Goal: Information Seeking & Learning: Understand process/instructions

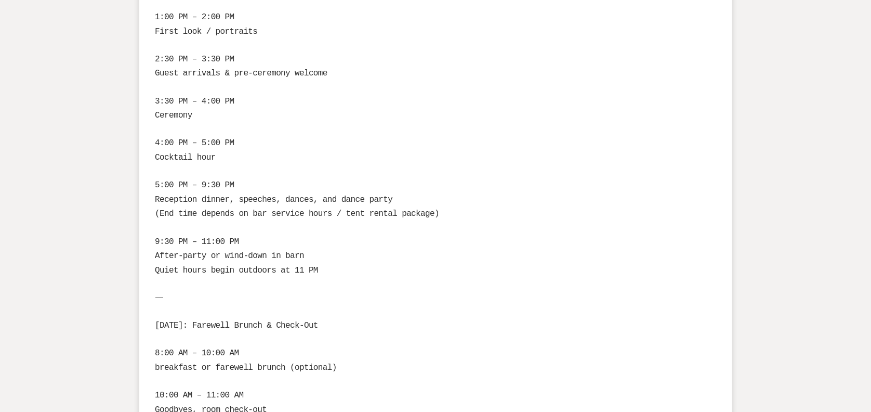
scroll to position [1969, 0]
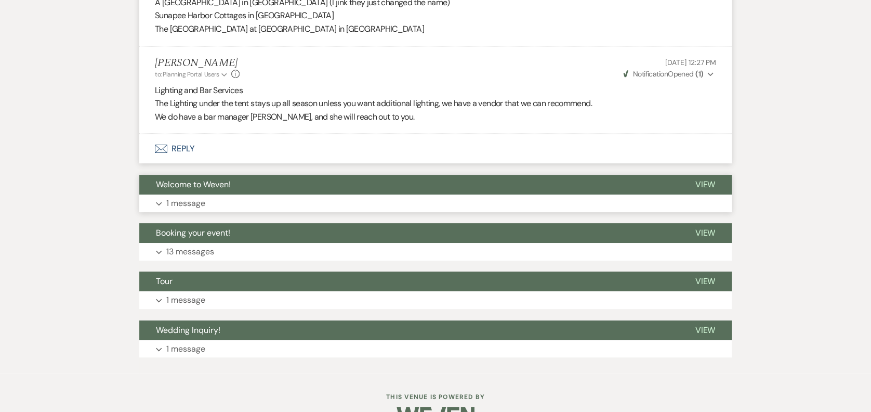
click at [203, 194] on button "Expand 1 message" at bounding box center [435, 203] width 593 height 18
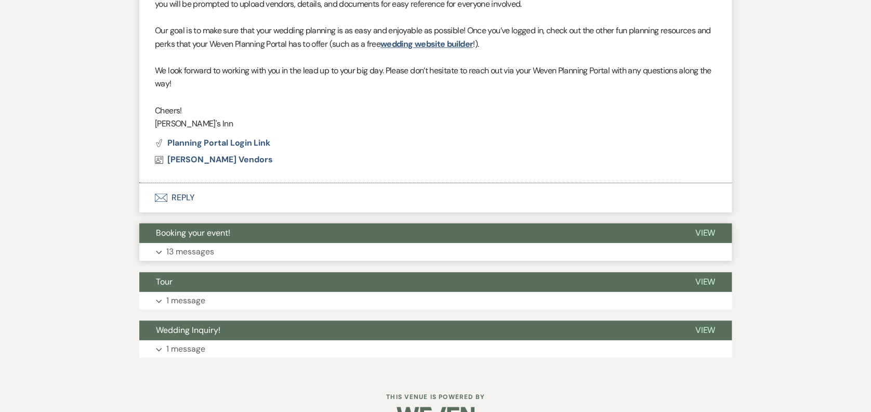
click at [202, 245] on p "13 messages" at bounding box center [190, 252] width 48 height 14
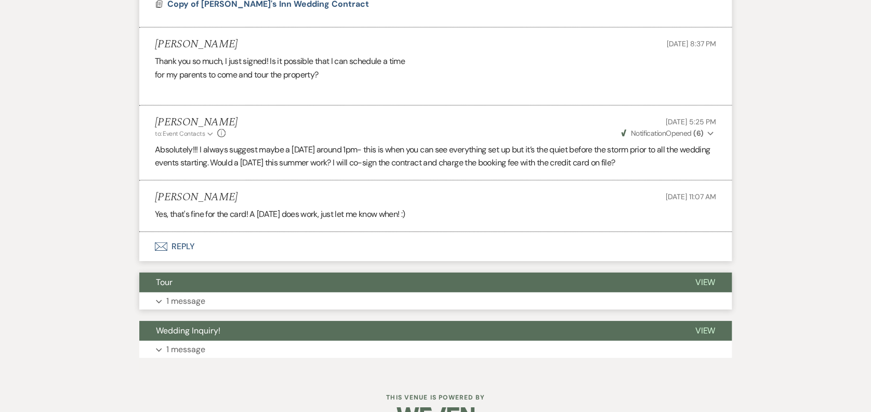
click at [203, 294] on p "1 message" at bounding box center [185, 301] width 39 height 14
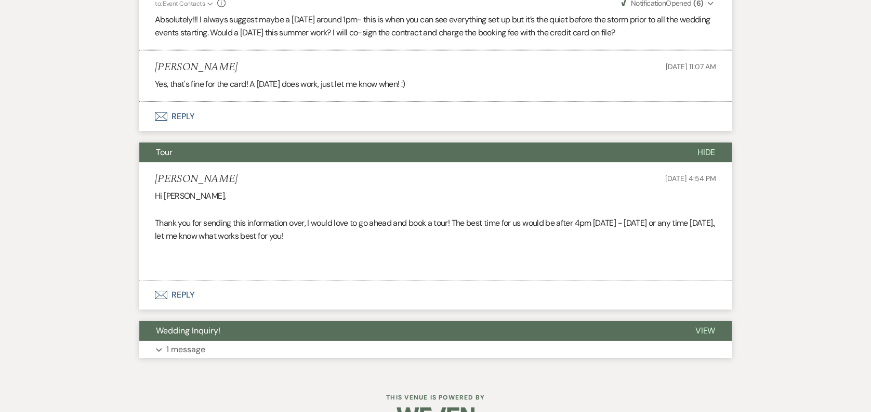
click at [198, 340] on button "Expand 1 message" at bounding box center [435, 349] width 593 height 18
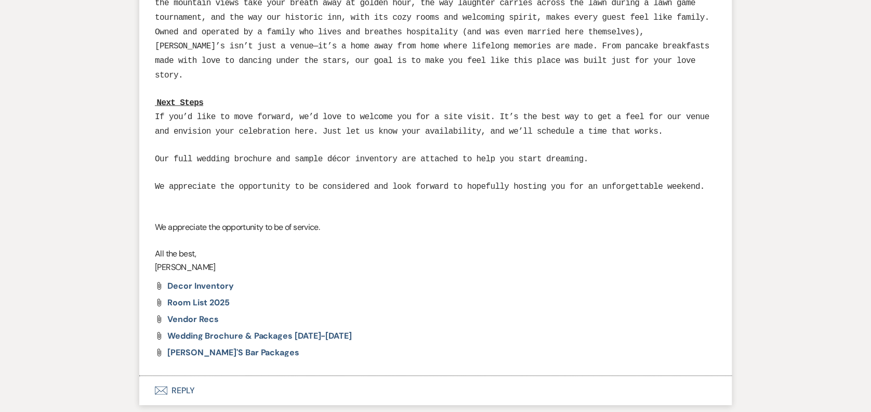
scroll to position [4883, 0]
click at [217, 346] on span "Dexter's Bar Packages" at bounding box center [233, 351] width 132 height 11
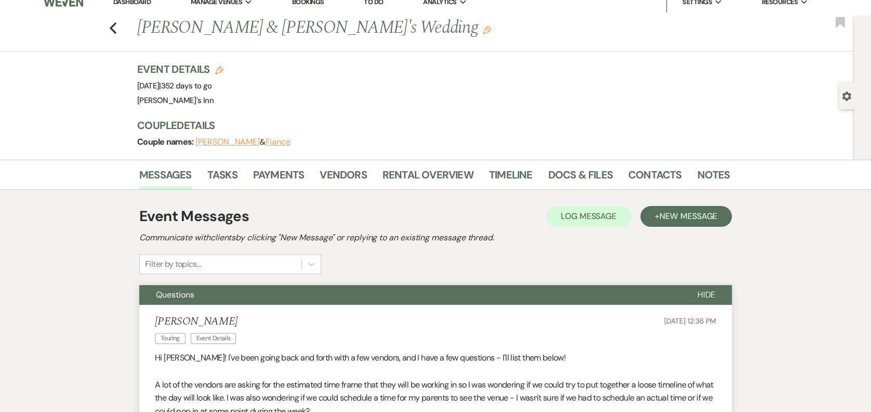
scroll to position [0, 0]
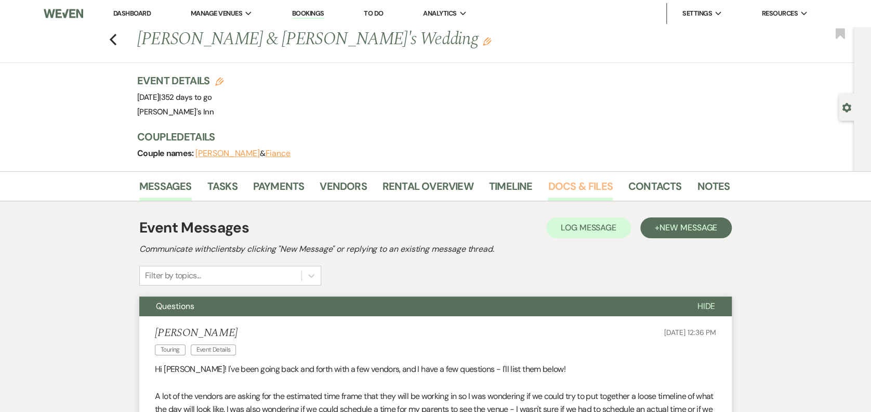
click at [577, 185] on link "Docs & Files" at bounding box center [580, 189] width 64 height 23
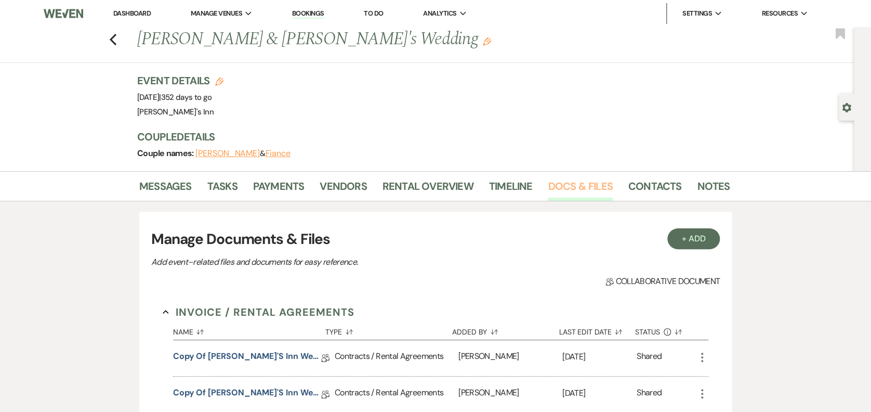
scroll to position [360, 0]
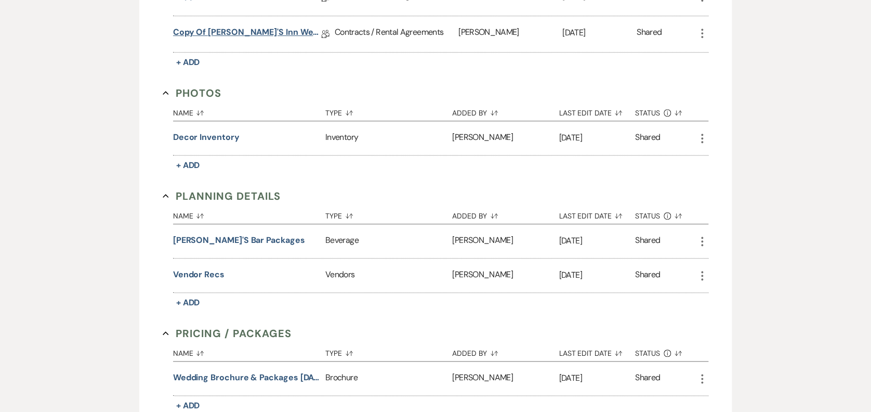
click at [270, 31] on link "Copy of Dexter's Inn Wedding Contract" at bounding box center [247, 34] width 148 height 16
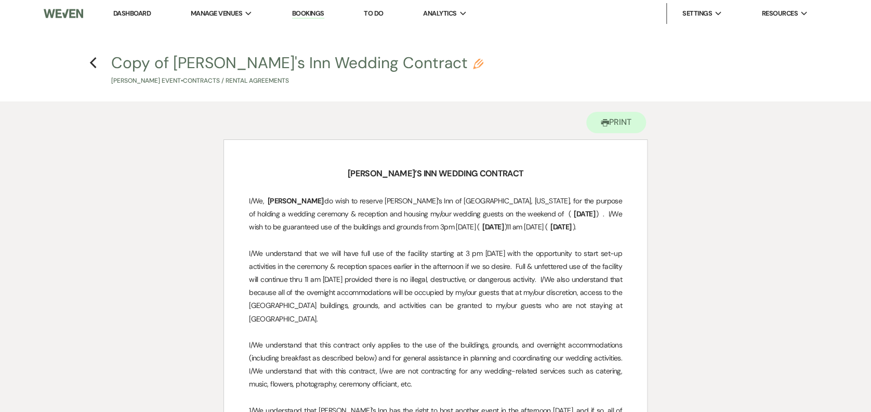
scroll to position [360, 0]
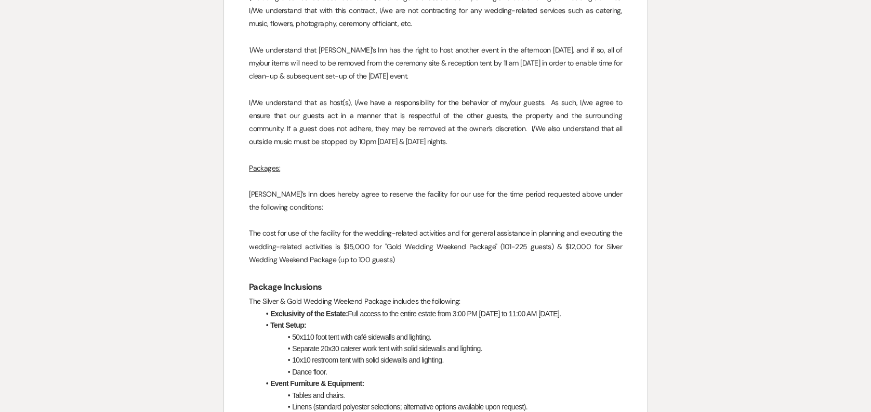
click at [394, 331] on li "50x110 foot tent with café sidewalls and lighting." at bounding box center [440, 336] width 363 height 11
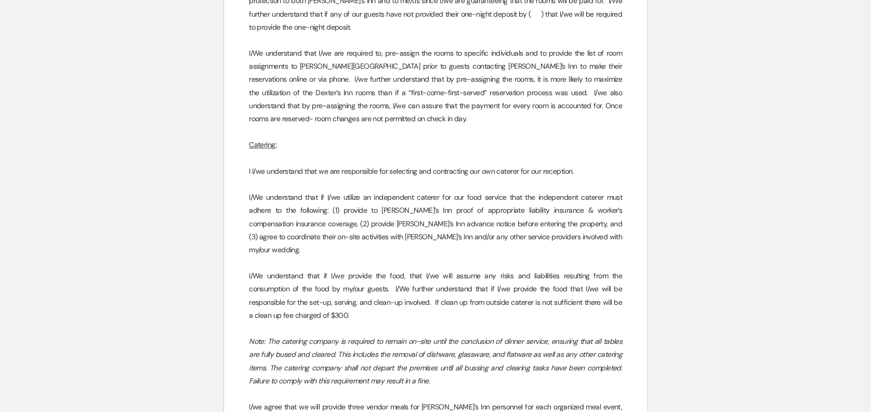
scroll to position [2537, 0]
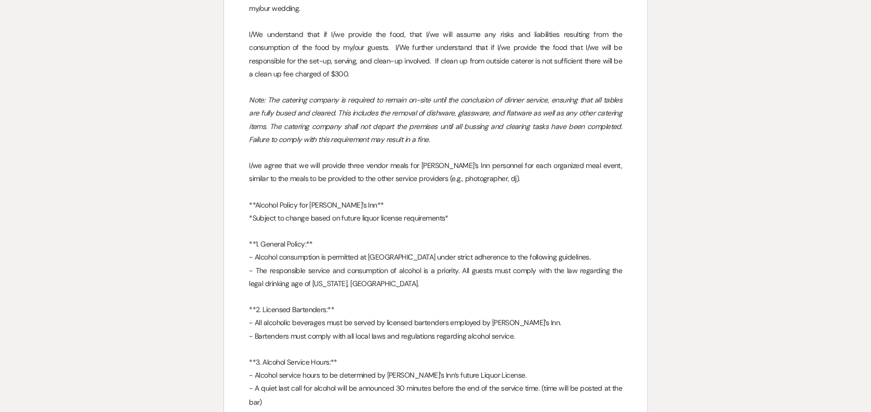
click at [347, 330] on p "- Bartenders must comply with all local laws and regulations regarding alcohol …" at bounding box center [435, 336] width 373 height 13
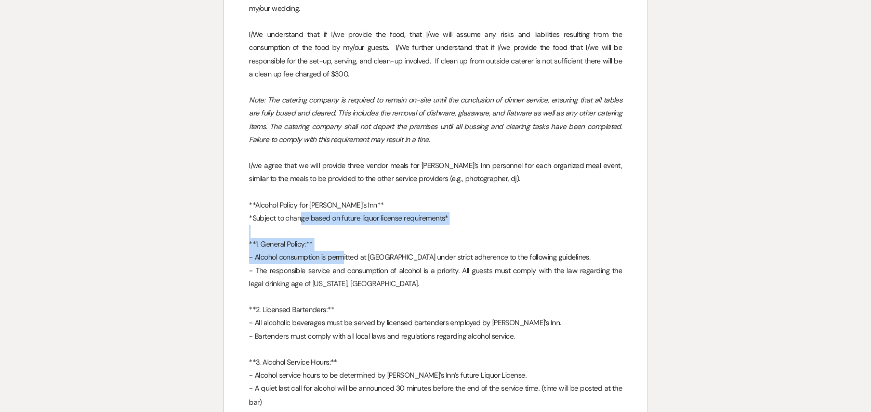
drag, startPoint x: 303, startPoint y: 205, endPoint x: 339, endPoint y: 242, distance: 51.5
click at [339, 242] on div "DEXTER’S INN WEDDING CONTRACT I/We, ﻿ Allison Lombard ﻿ do wish to reserve Dext…" at bounding box center [435, 232] width 423 height 5259
drag, startPoint x: 339, startPoint y: 242, endPoint x: 384, endPoint y: 237, distance: 45.5
click at [384, 238] on p "**1. General Policy:**" at bounding box center [435, 244] width 373 height 13
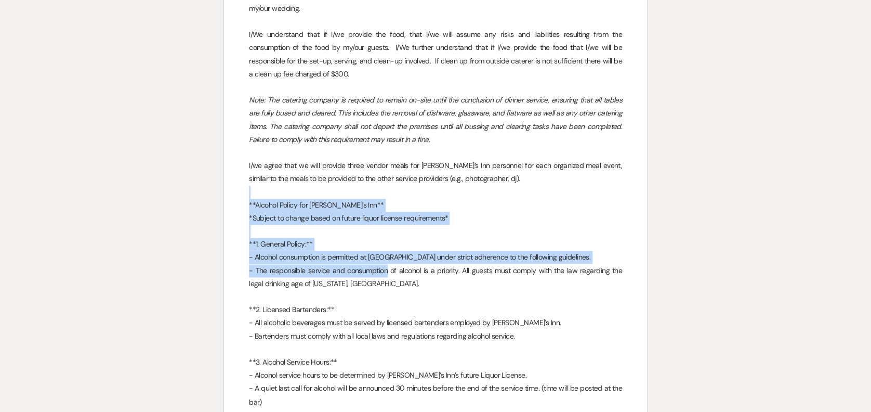
drag, startPoint x: 280, startPoint y: 178, endPoint x: 404, endPoint y: 279, distance: 159.7
click at [403, 278] on div "DEXTER’S INN WEDDING CONTRACT I/We, ﻿ Allison Lombard ﻿ do wish to reserve Dext…" at bounding box center [435, 232] width 423 height 5259
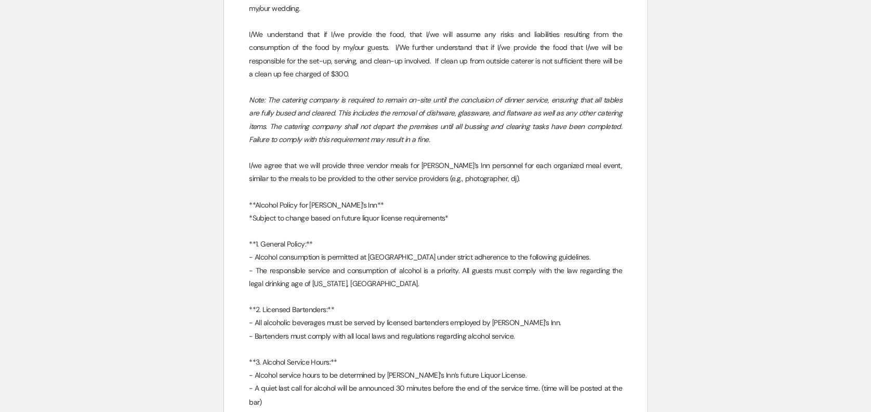
drag, startPoint x: 404, startPoint y: 279, endPoint x: 429, endPoint y: 325, distance: 52.6
click at [429, 330] on p "- Bartenders must comply with all local laws and regulations regarding alcohol …" at bounding box center [435, 336] width 373 height 13
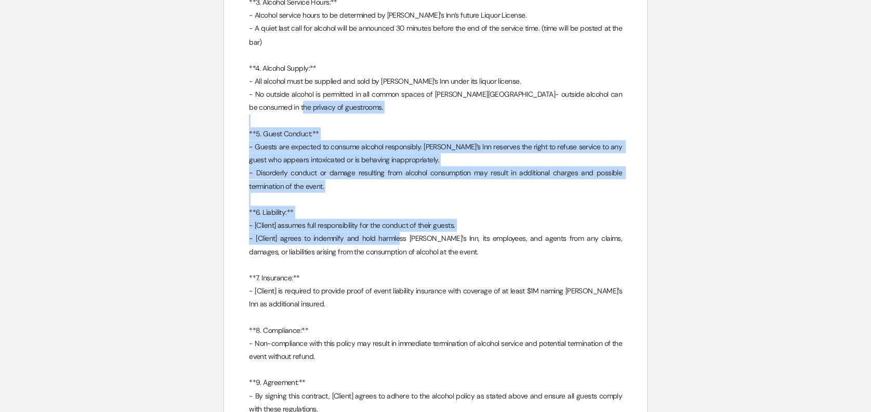
drag, startPoint x: 285, startPoint y: 97, endPoint x: 390, endPoint y: 230, distance: 169.8
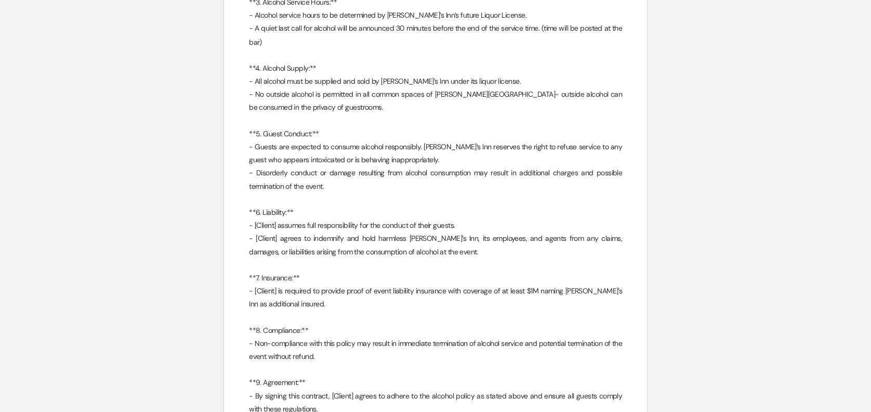
drag, startPoint x: 390, startPoint y: 230, endPoint x: 413, endPoint y: 295, distance: 68.4
click at [413, 295] on p "- [Client] is required to provide proof of event liability insurance with cover…" at bounding box center [435, 297] width 373 height 26
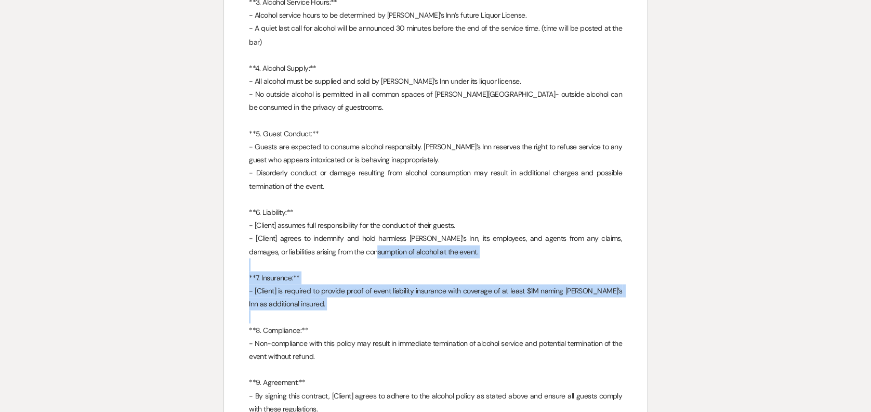
drag, startPoint x: 343, startPoint y: 243, endPoint x: 402, endPoint y: 316, distance: 94.2
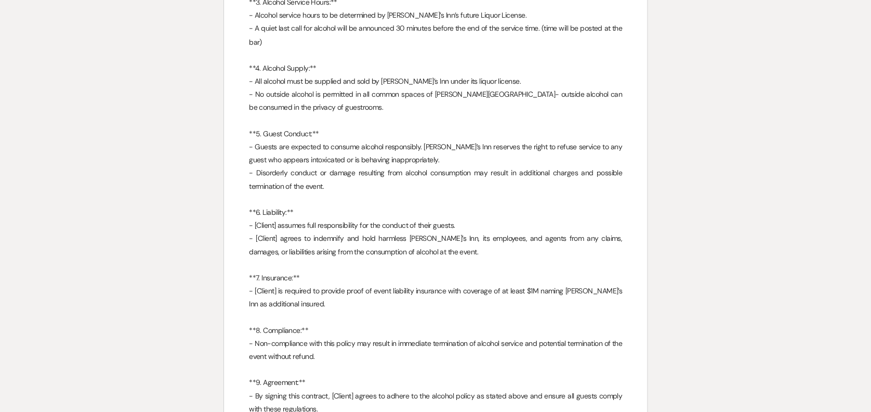
drag, startPoint x: 402, startPoint y: 316, endPoint x: 413, endPoint y: 360, distance: 44.9
click at [413, 362] on p at bounding box center [435, 368] width 373 height 13
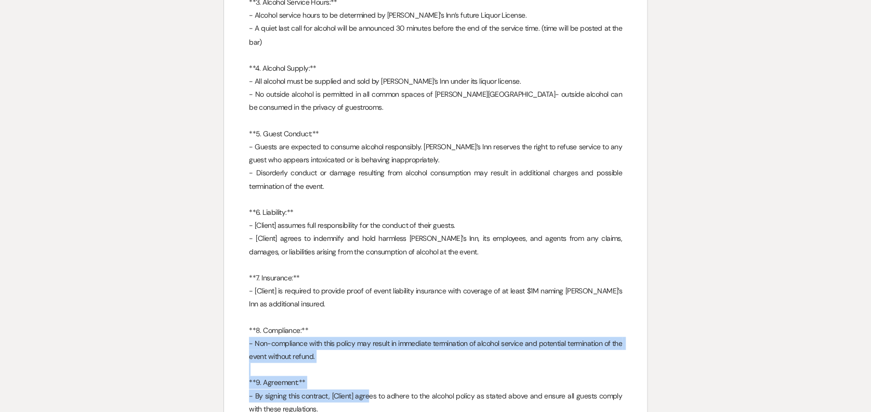
drag, startPoint x: 324, startPoint y: 320, endPoint x: 365, endPoint y: 389, distance: 80.0
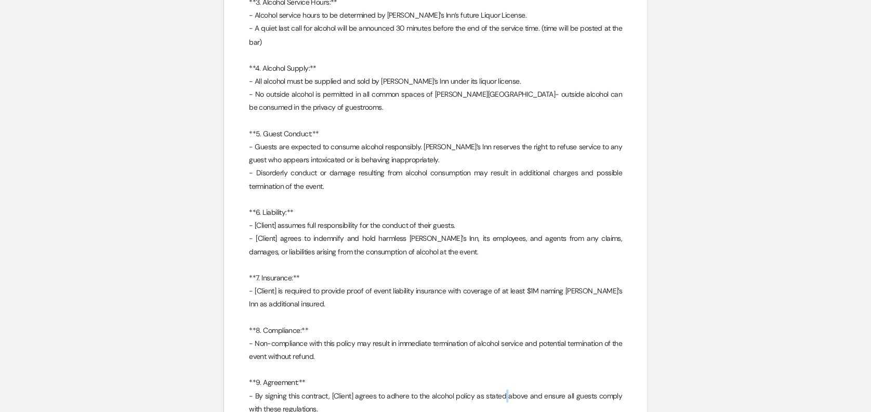
drag, startPoint x: 365, startPoint y: 389, endPoint x: 499, endPoint y: 379, distance: 133.9
click at [499, 389] on p "- By signing this contract, [Client] agrees to adhere to the alcohol policy as …" at bounding box center [435, 402] width 373 height 26
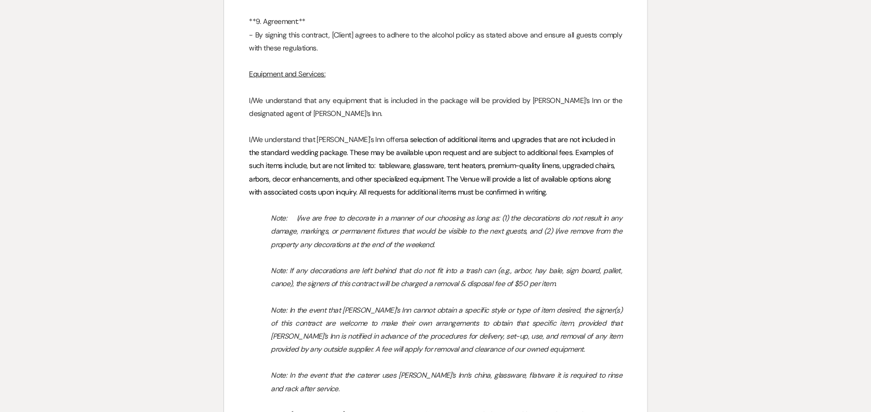
click at [403, 185] on p "I/We understand that Dexter's Inn offers a selection of additional items and up…" at bounding box center [435, 166] width 373 height 66
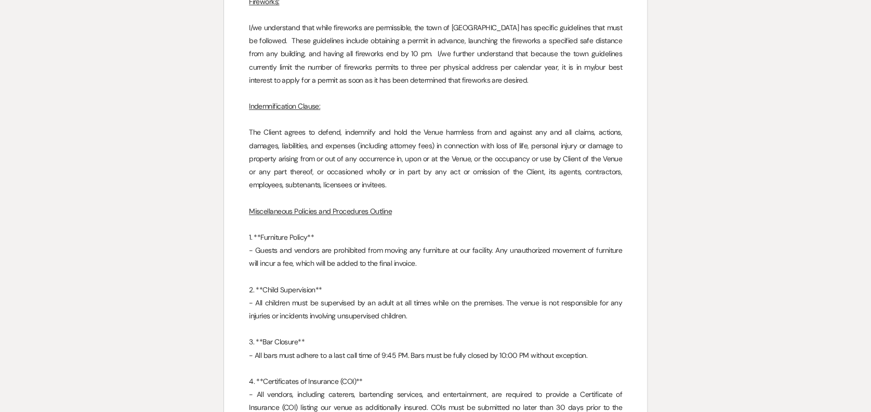
scroll to position [4698, 0]
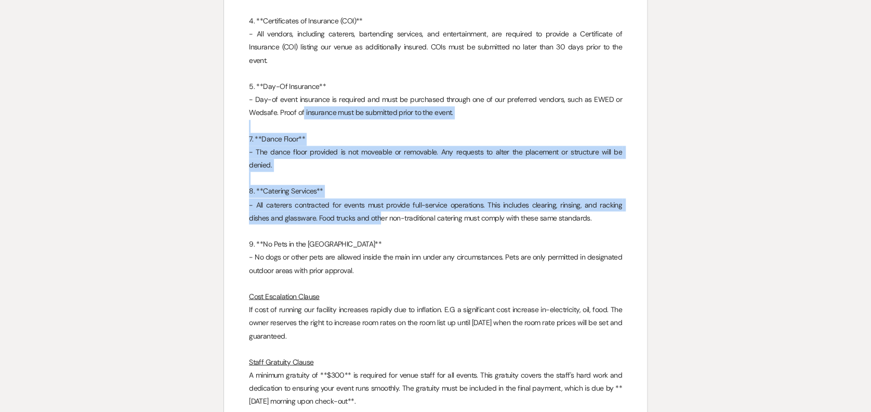
drag, startPoint x: 303, startPoint y: 60, endPoint x: 385, endPoint y: 162, distance: 130.9
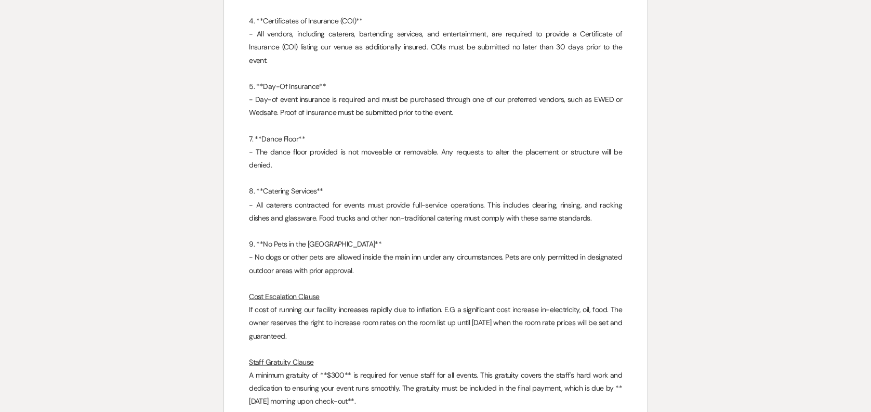
drag, startPoint x: 385, startPoint y: 162, endPoint x: 419, endPoint y: 237, distance: 81.9
click at [419, 290] on p "Cost Escalation Clause" at bounding box center [435, 296] width 373 height 13
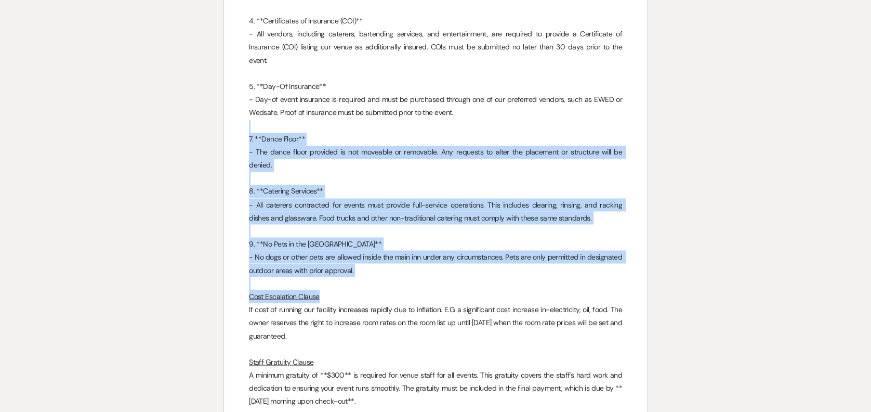
drag, startPoint x: 358, startPoint y: 145, endPoint x: 402, endPoint y: 241, distance: 105.8
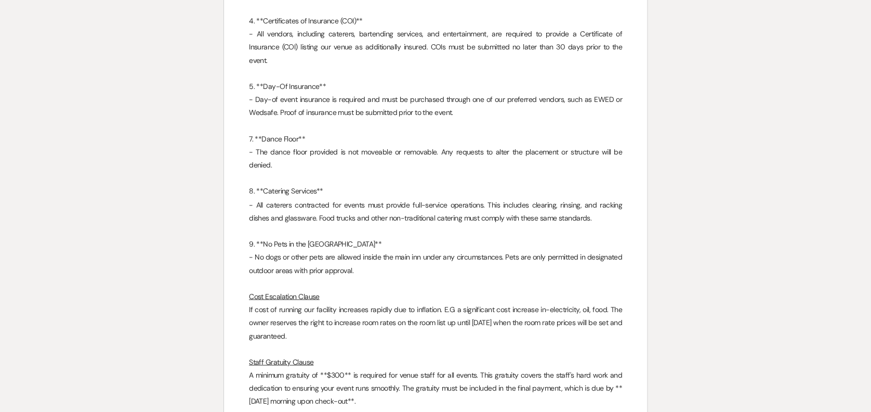
drag, startPoint x: 402, startPoint y: 241, endPoint x: 403, endPoint y: 311, distance: 70.2
click at [403, 368] on p "A minimum gratuity of **$300** is required for venue staff for all events. This…" at bounding box center [435, 388] width 373 height 40
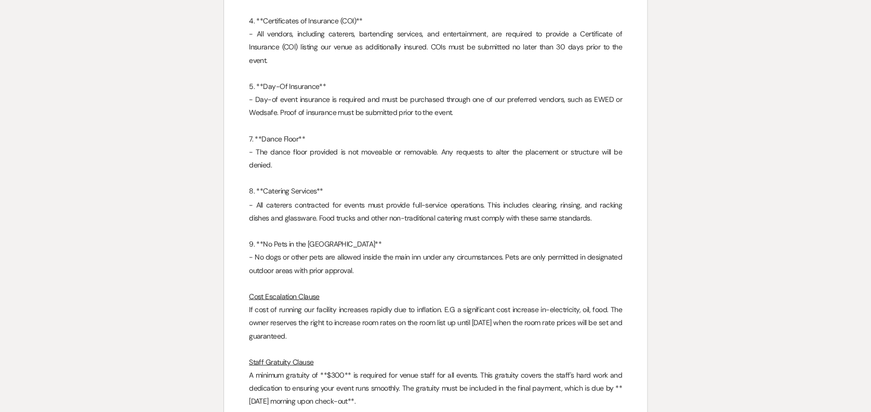
drag, startPoint x: 434, startPoint y: 138, endPoint x: 459, endPoint y: 245, distance: 110.5
click at [459, 303] on p "If cost of running our facility increases rapidly due to inflation. E.G a signi…" at bounding box center [435, 323] width 373 height 40
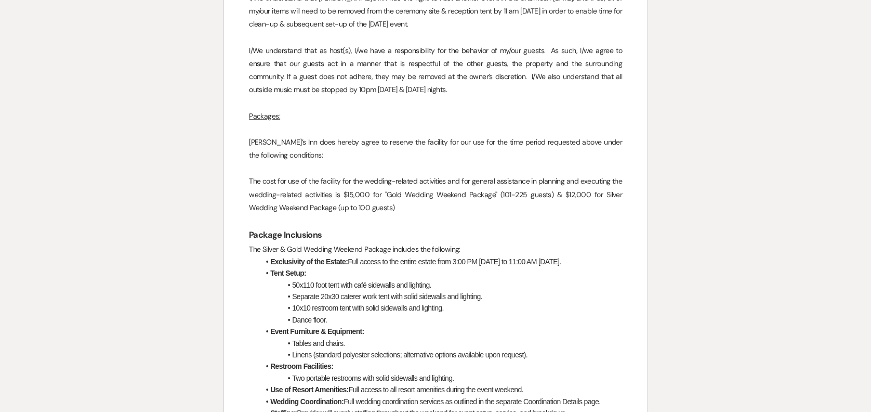
scroll to position [0, 0]
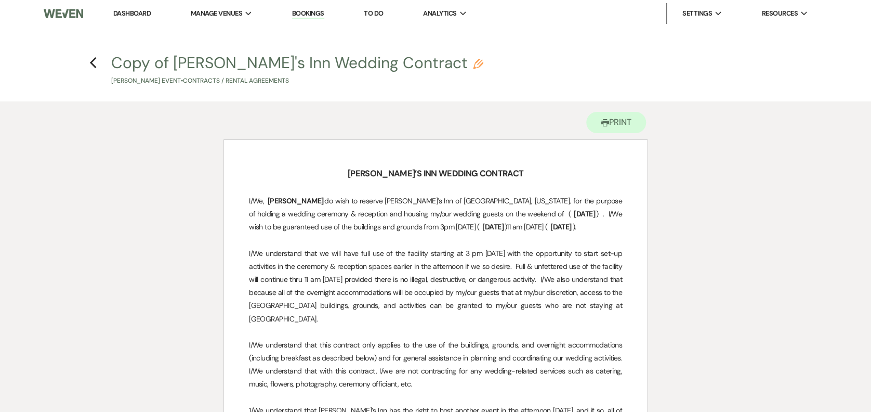
click at [123, 21] on li "Dashboard" at bounding box center [132, 13] width 48 height 21
click at [126, 12] on link "Dashboard" at bounding box center [131, 13] width 37 height 9
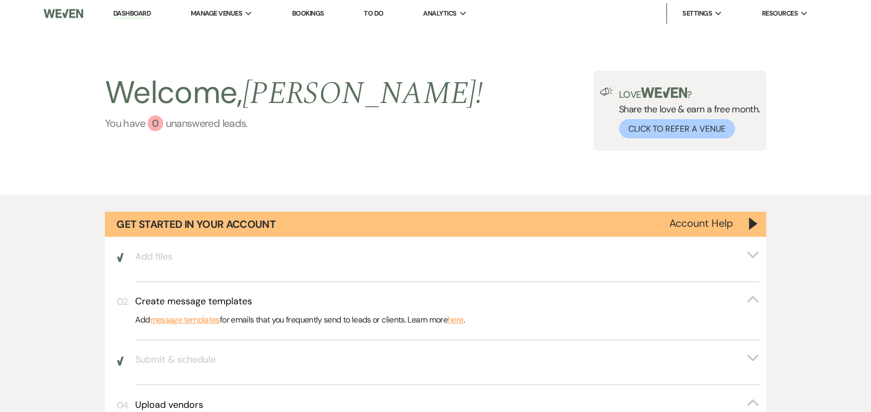
click at [217, 119] on link "You have 0 unanswered lead s ." at bounding box center [294, 123] width 378 height 16
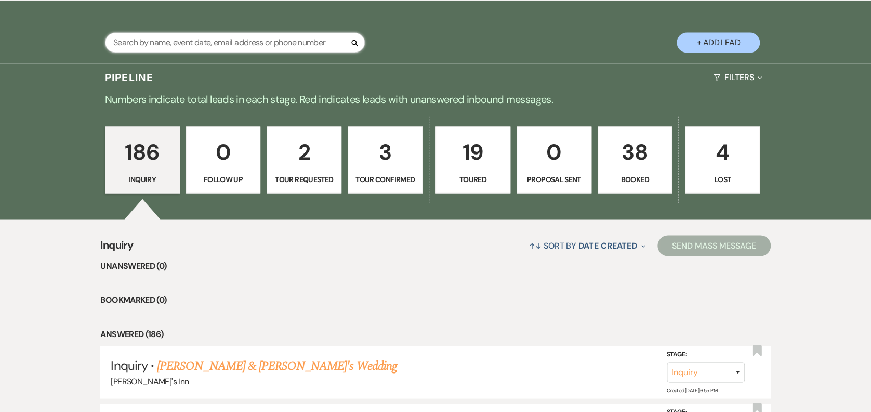
click at [242, 40] on input "text" at bounding box center [235, 42] width 260 height 20
type input "evea houston"
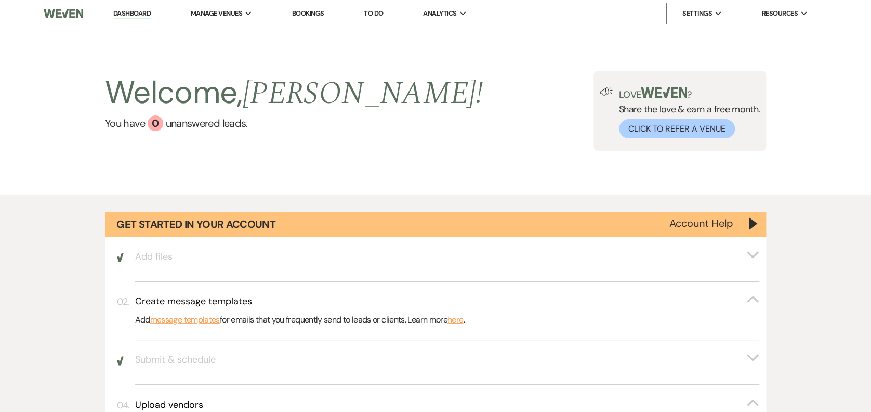
click at [151, 8] on li "Dashboard" at bounding box center [132, 13] width 48 height 21
click at [138, 15] on link "Dashboard" at bounding box center [131, 14] width 37 height 10
drag, startPoint x: 527, startPoint y: 409, endPoint x: 522, endPoint y: 424, distance: 15.8
